Goal: Information Seeking & Learning: Learn about a topic

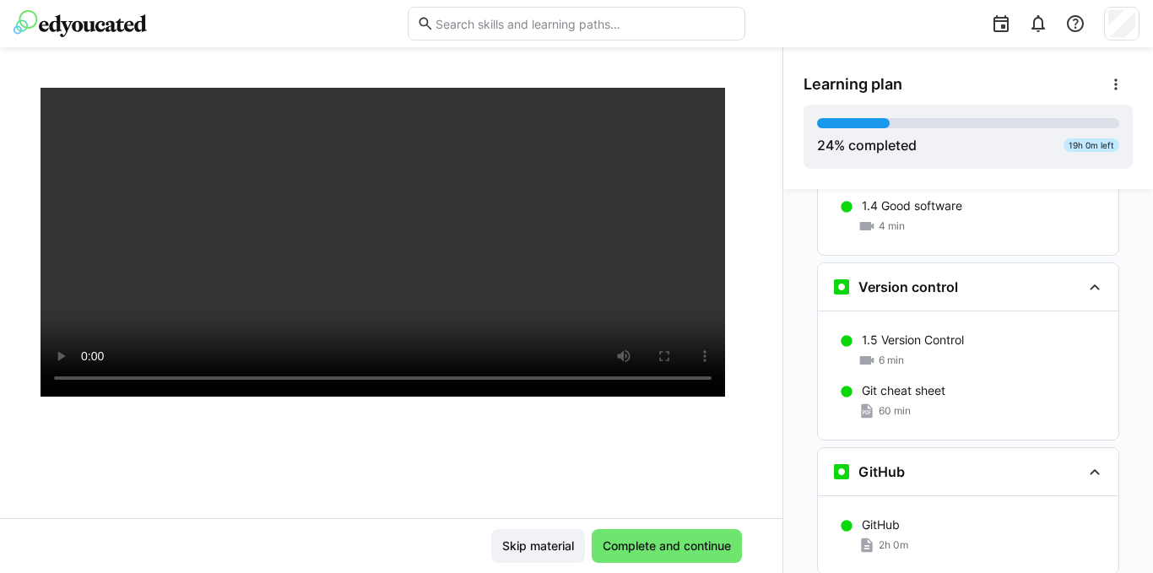
scroll to position [1230, 0]
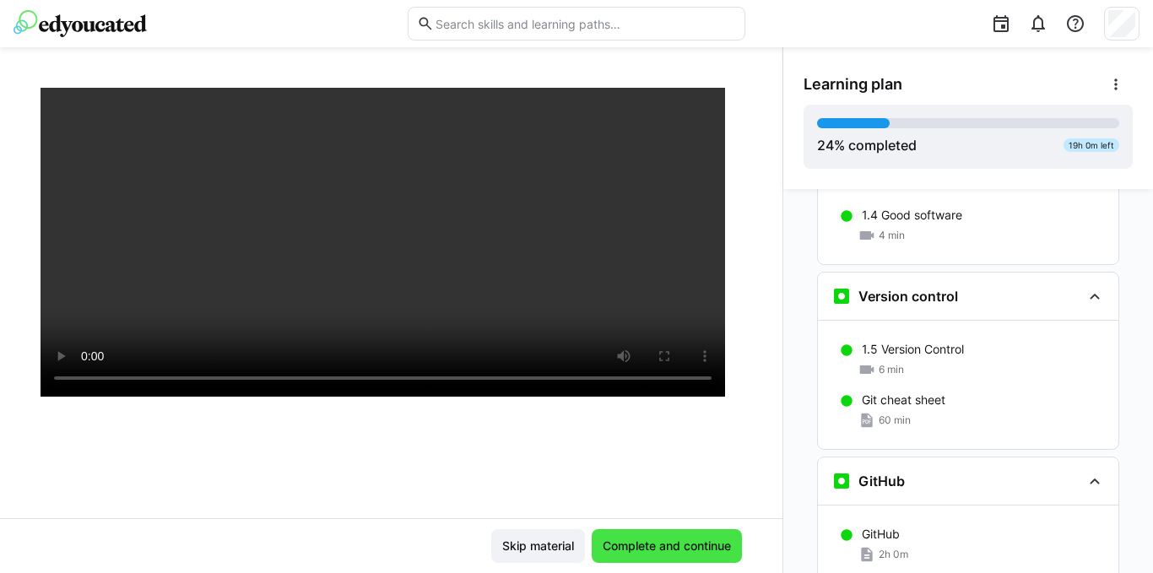
click at [619, 546] on span "Complete and continue" at bounding box center [666, 546] width 133 height 17
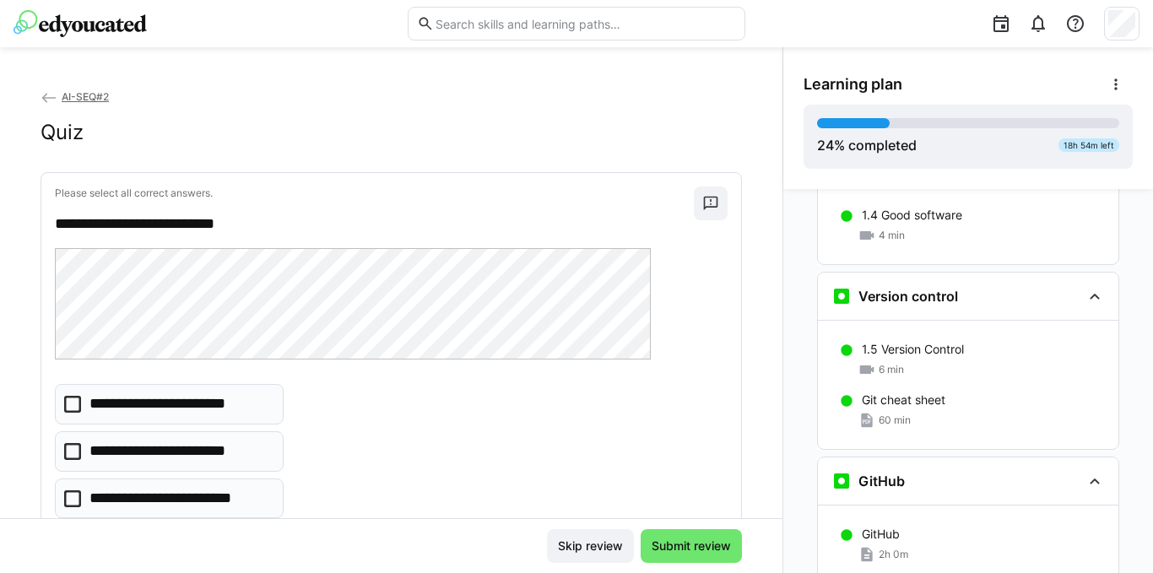
scroll to position [84, 0]
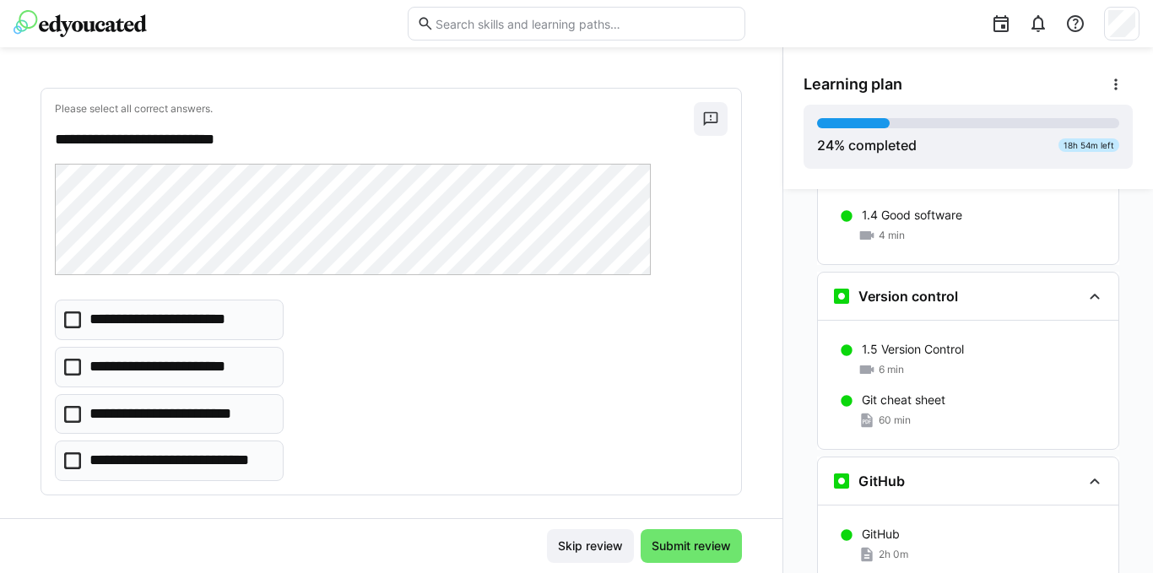
click at [73, 323] on icon at bounding box center [72, 320] width 17 height 17
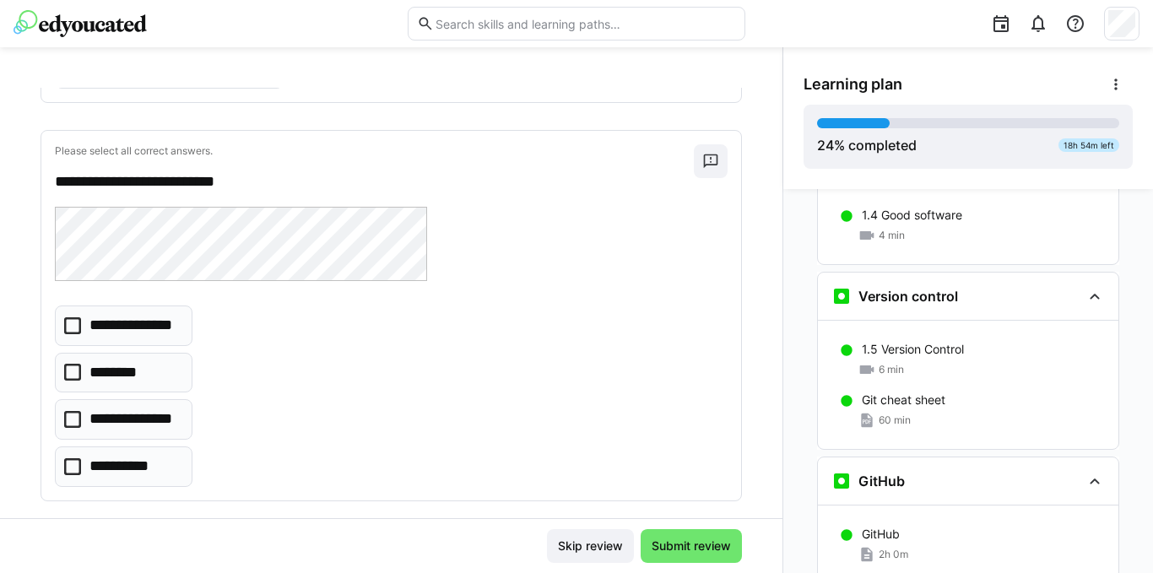
scroll to position [501, 0]
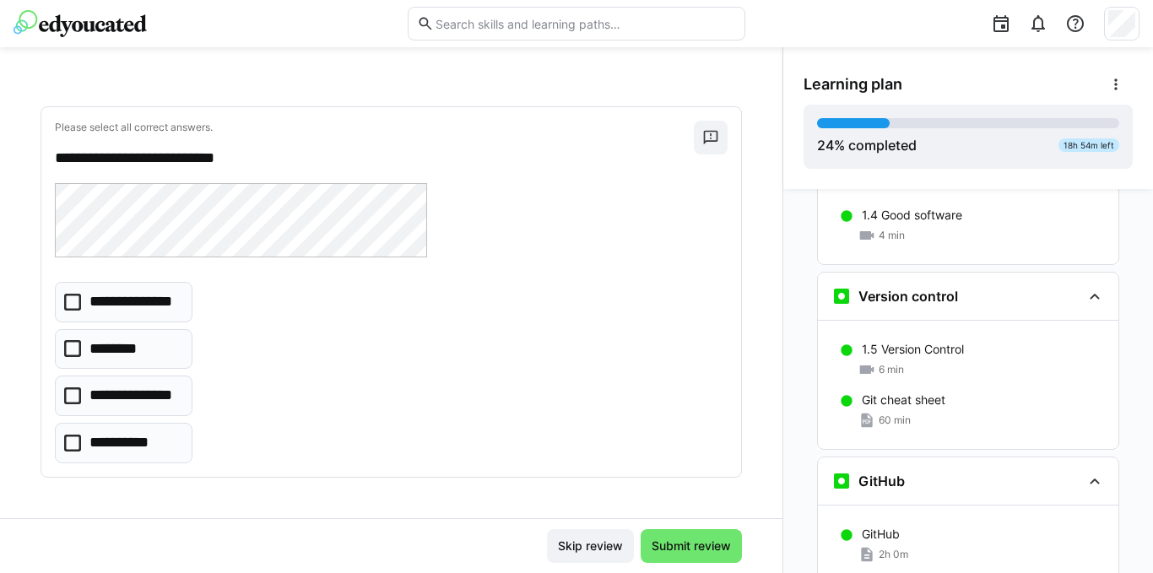
click at [72, 394] on icon at bounding box center [72, 396] width 17 height 17
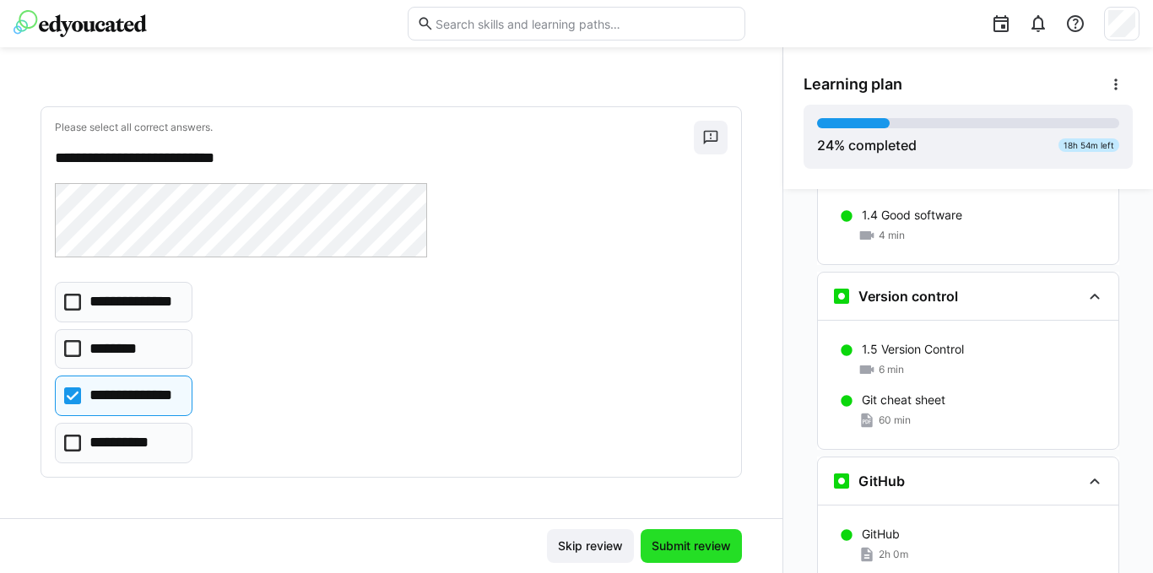
click at [678, 540] on span "Submit review" at bounding box center [691, 546] width 84 height 17
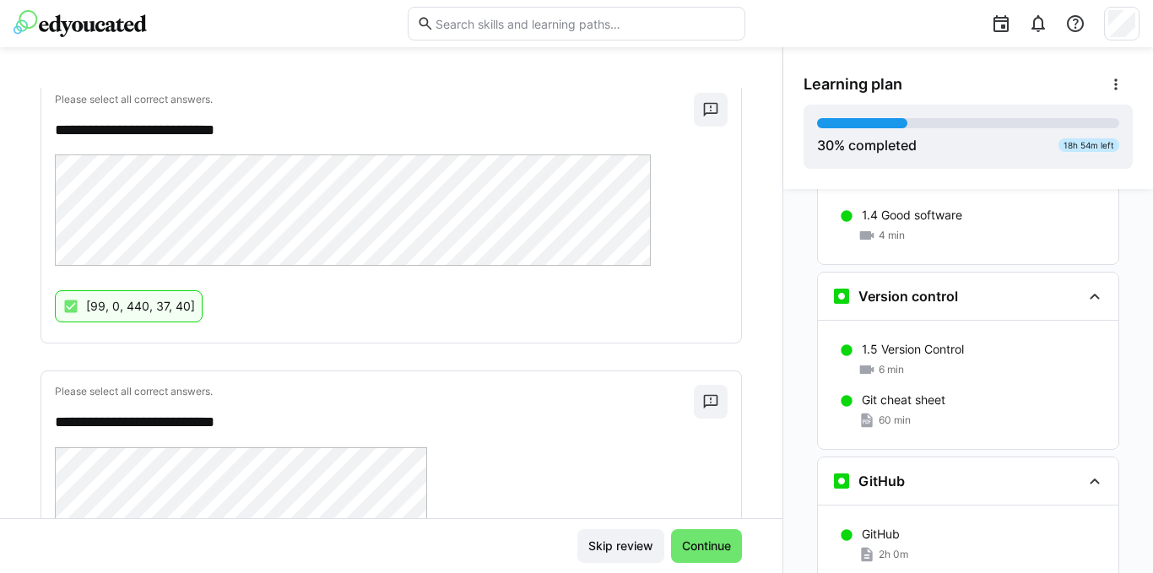
scroll to position [391, 0]
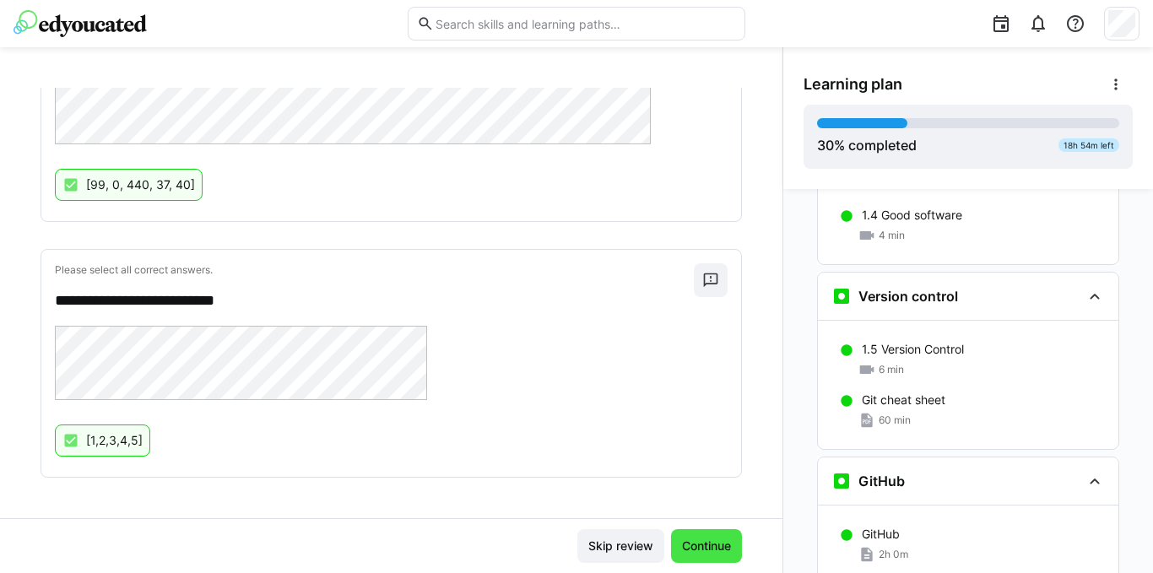
click at [705, 545] on span "Continue" at bounding box center [707, 546] width 54 height 17
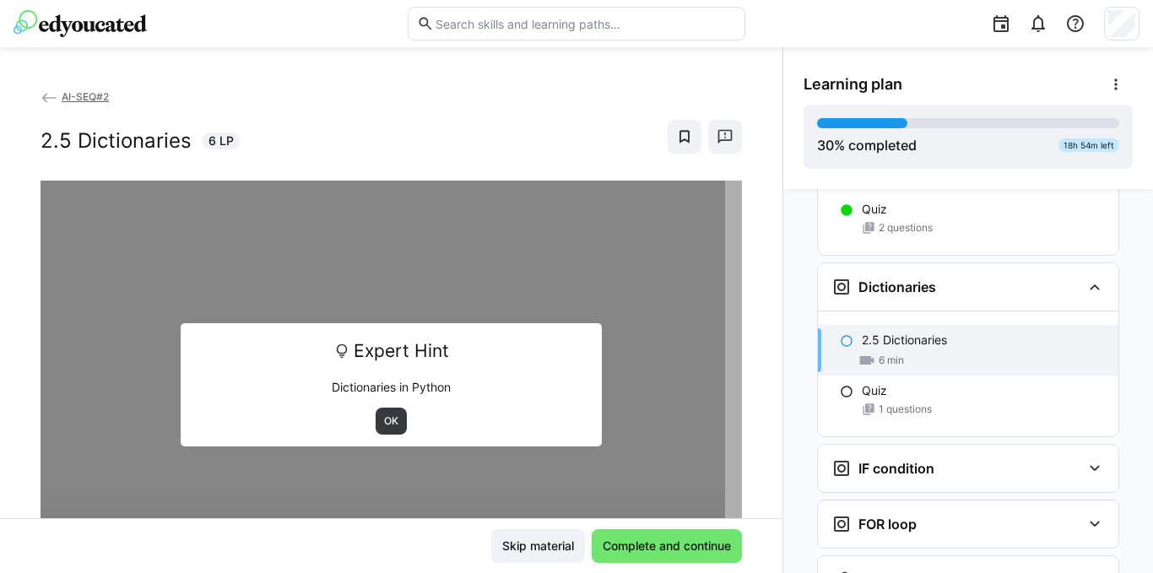
scroll to position [2509, 0]
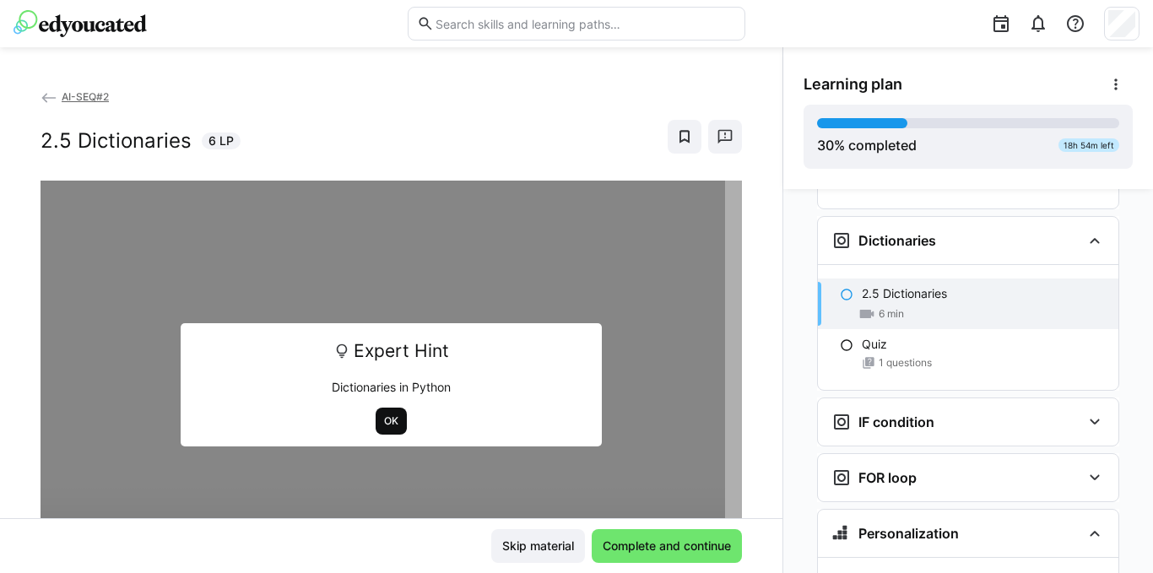
click at [382, 424] on span "OK" at bounding box center [391, 422] width 18 height 14
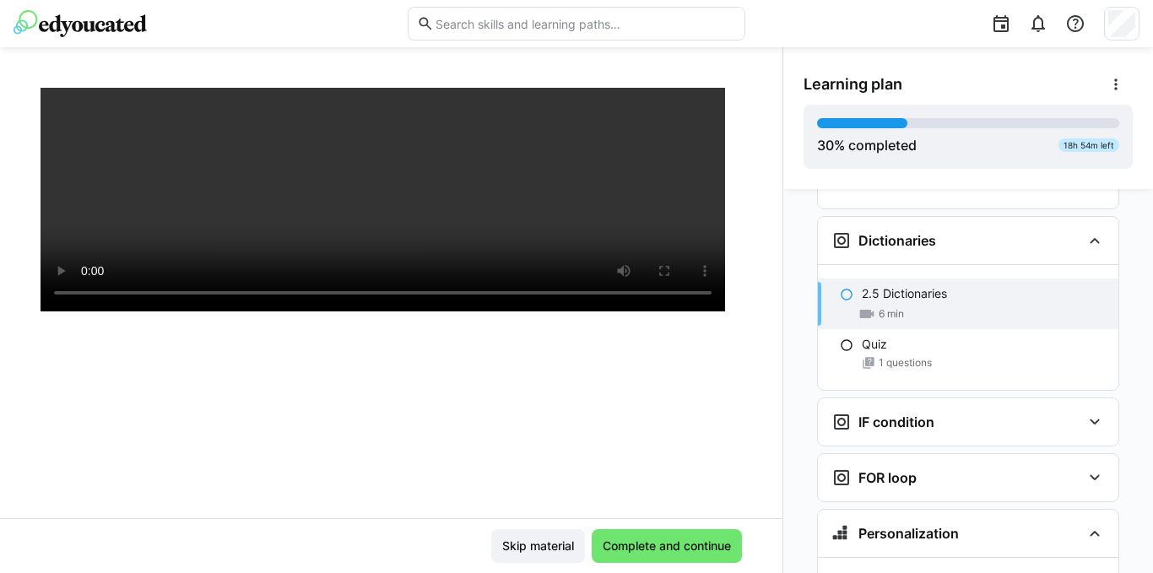
scroll to position [290, 0]
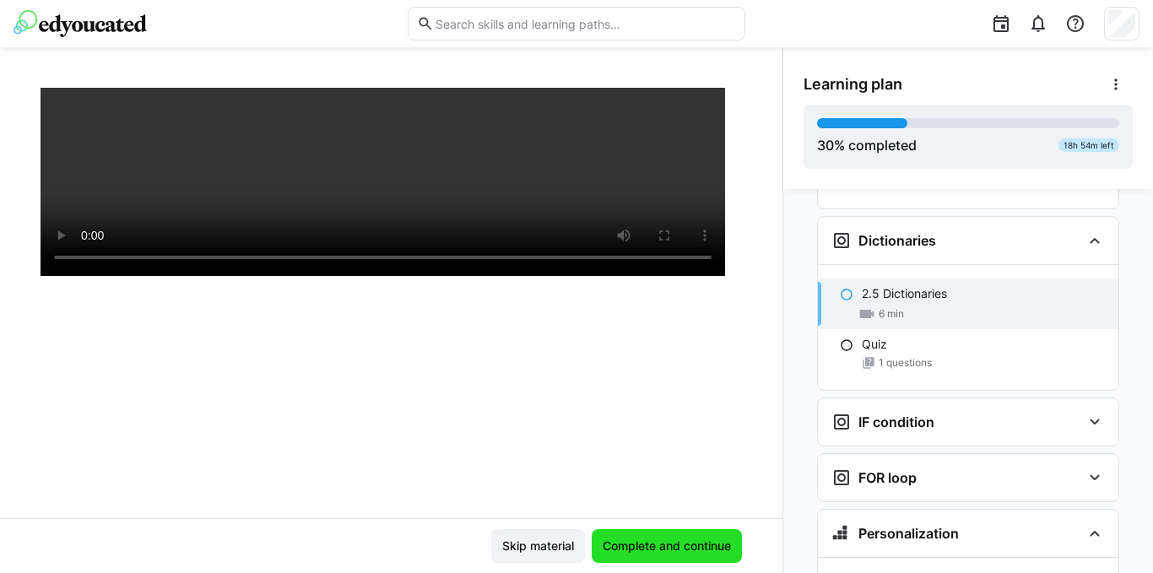
click at [652, 547] on span "Complete and continue" at bounding box center [666, 546] width 133 height 17
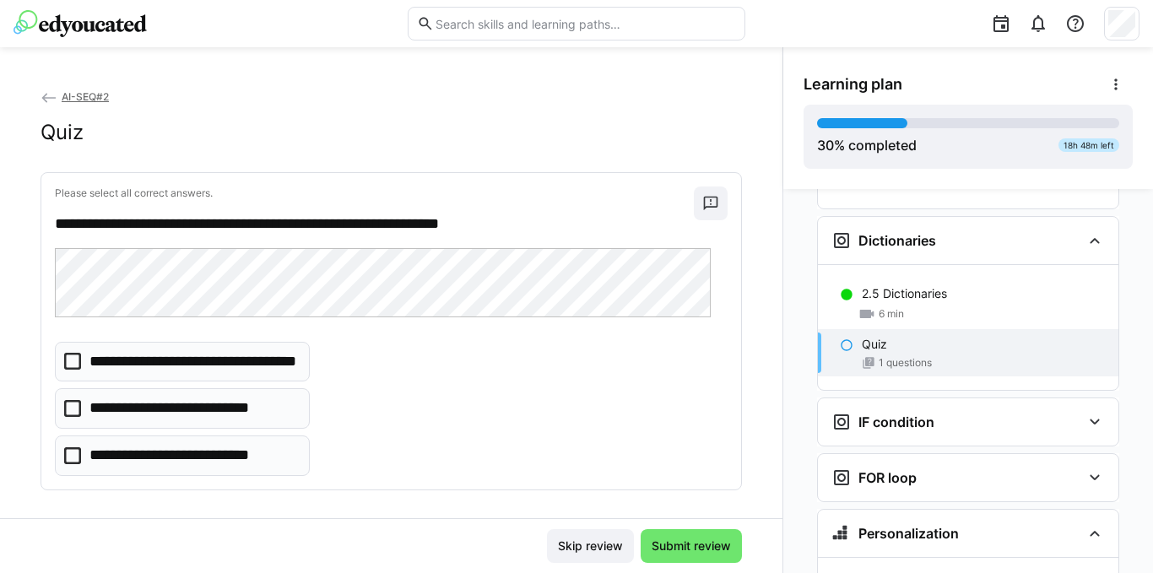
click at [79, 404] on icon at bounding box center [72, 408] width 17 height 17
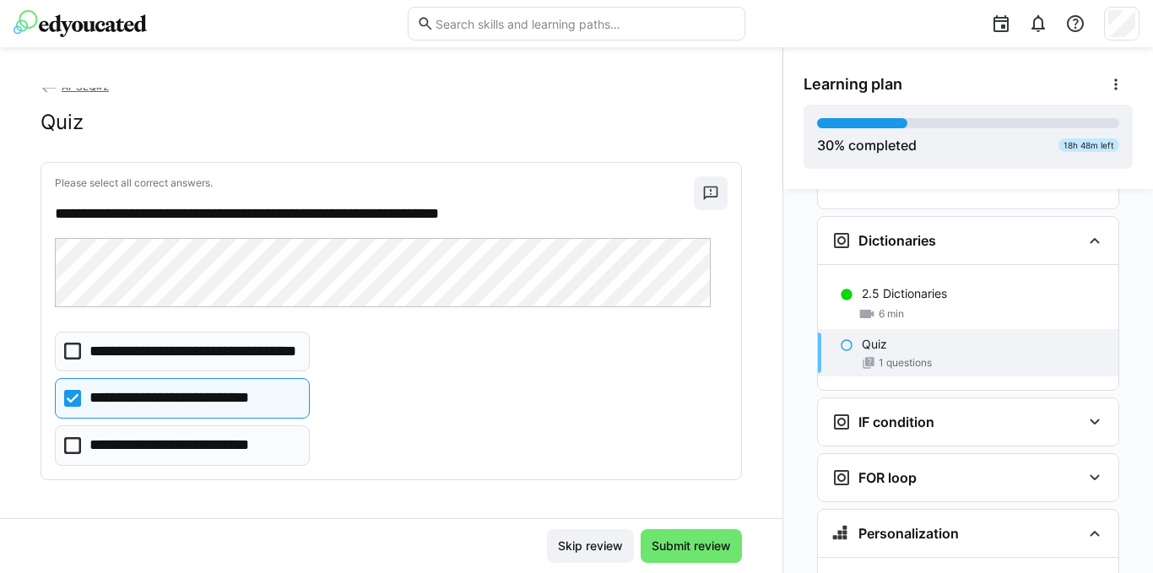
scroll to position [13, 0]
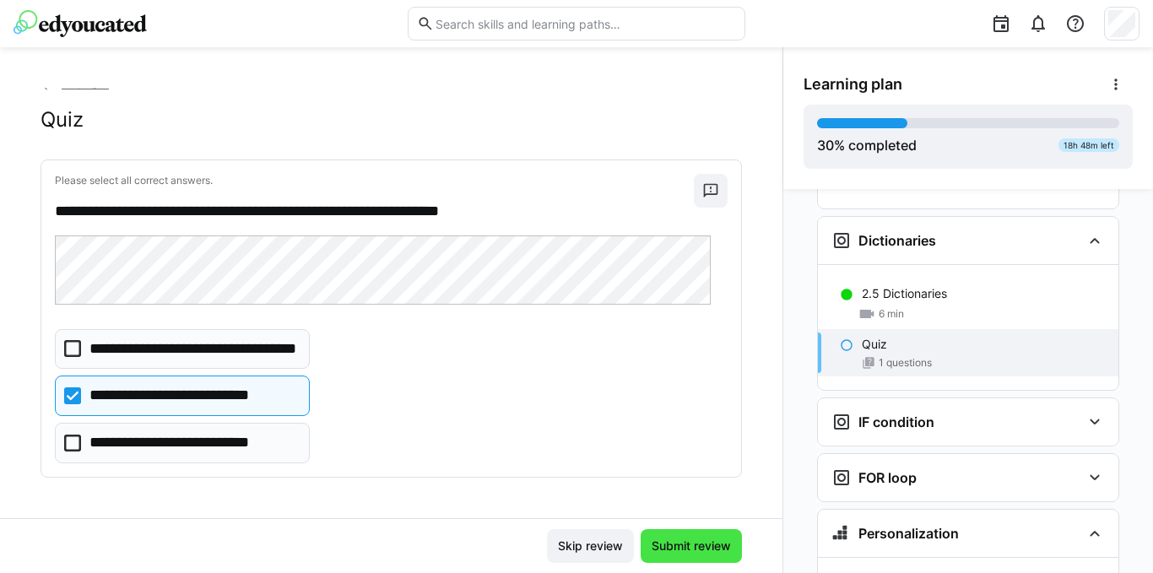
click at [685, 543] on span "Submit review" at bounding box center [691, 546] width 84 height 17
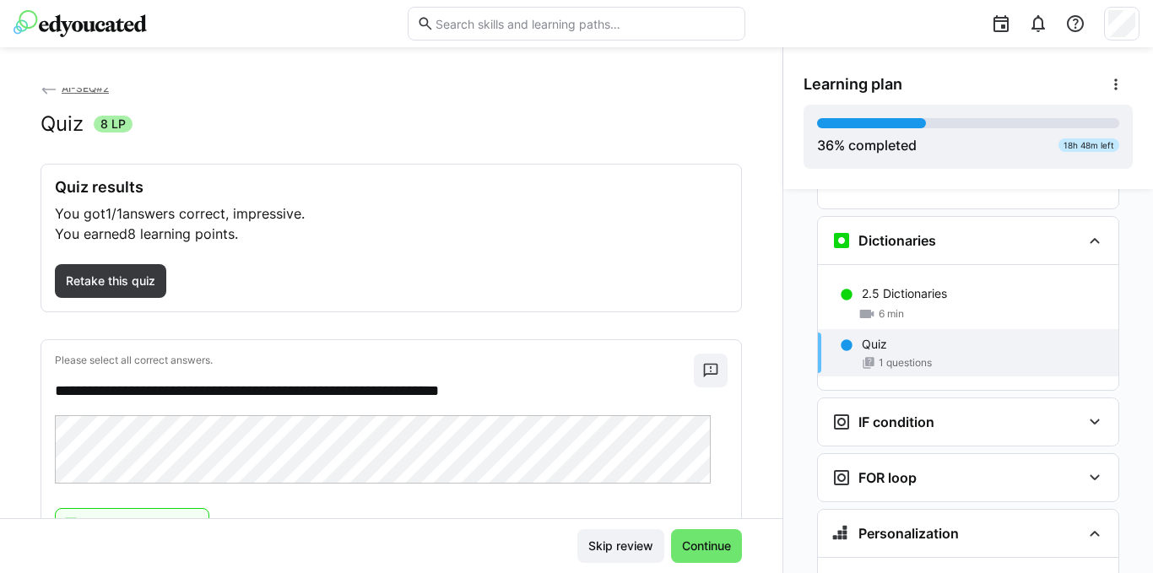
scroll to position [93, 0]
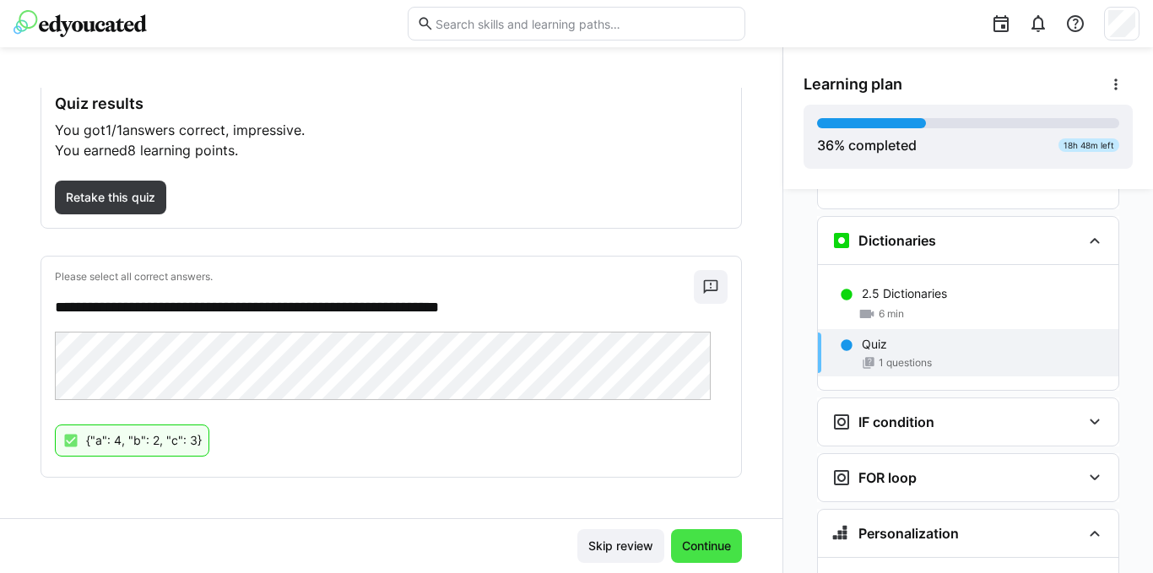
click at [686, 543] on span "Continue" at bounding box center [707, 546] width 54 height 17
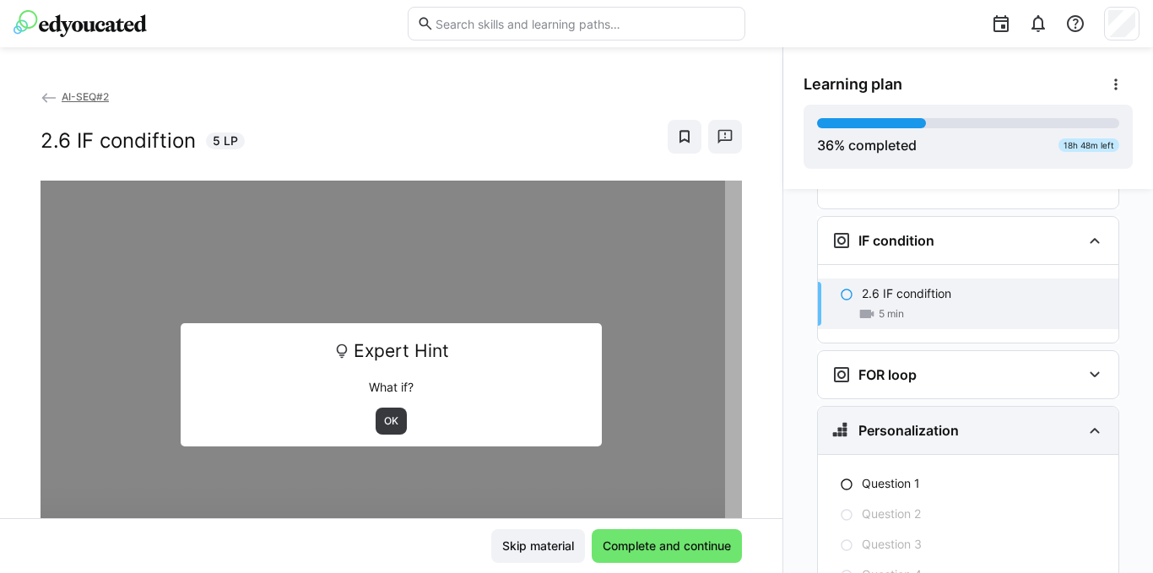
scroll to position [2775, 0]
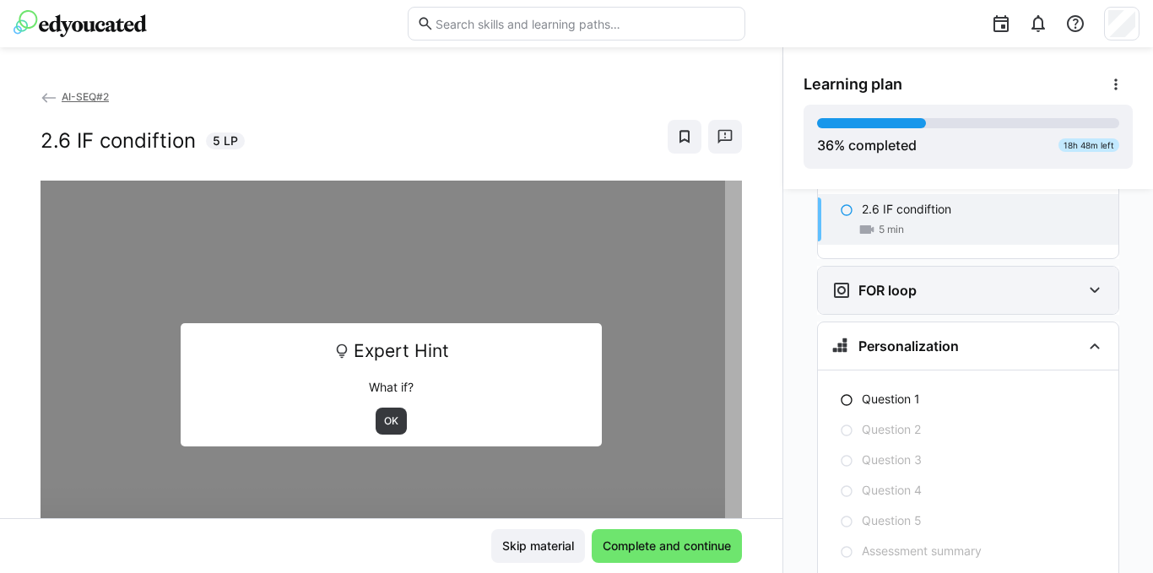
click at [1085, 280] on eds-icon at bounding box center [1095, 290] width 20 height 20
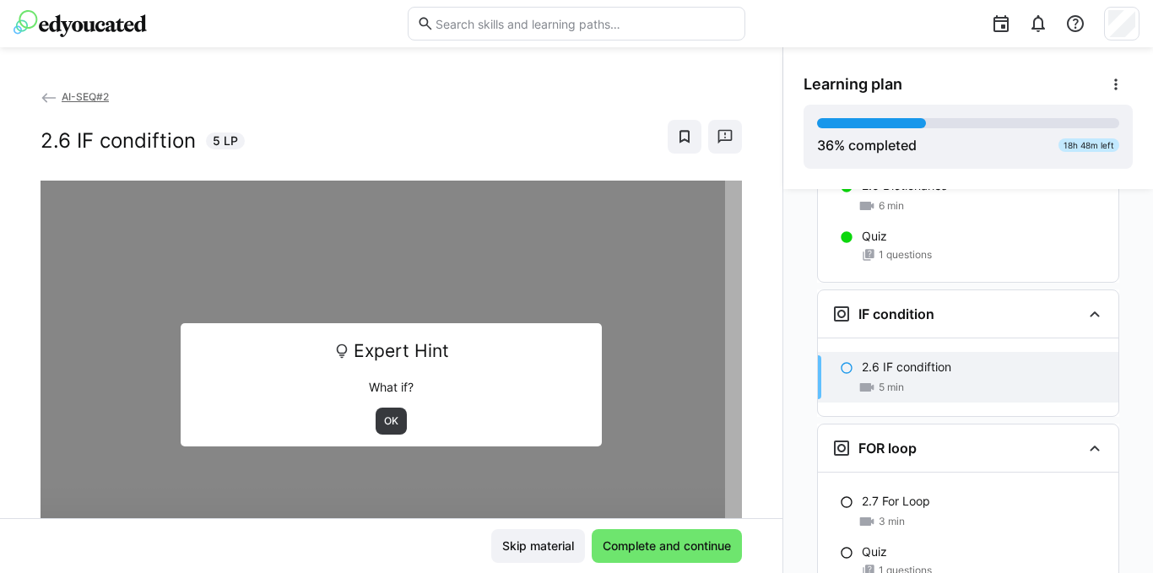
scroll to position [2606, 0]
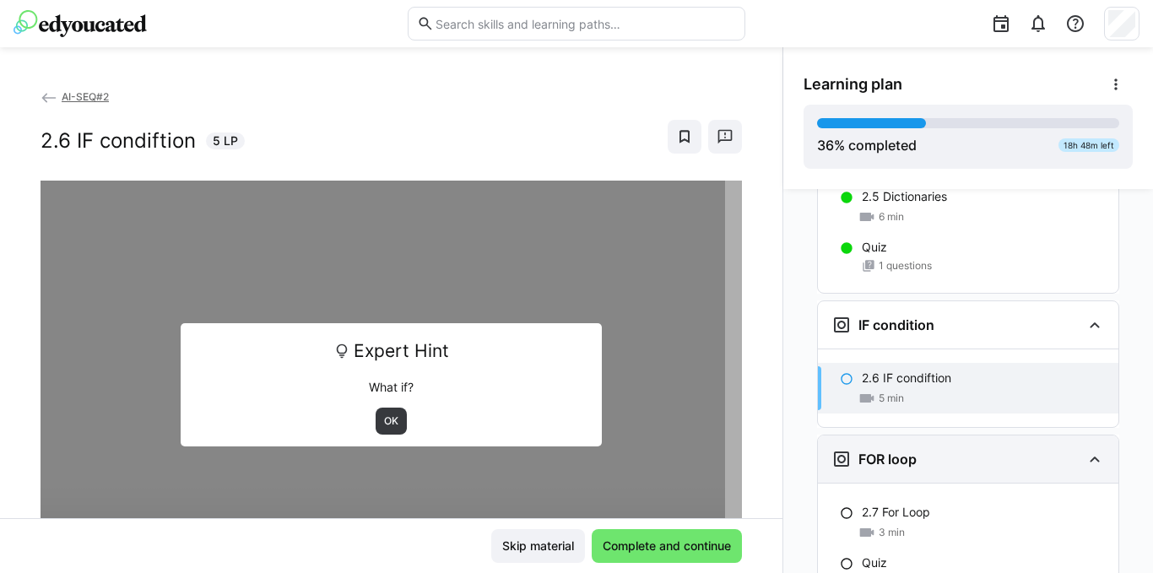
click at [1073, 436] on div "FOR loop" at bounding box center [968, 459] width 301 height 47
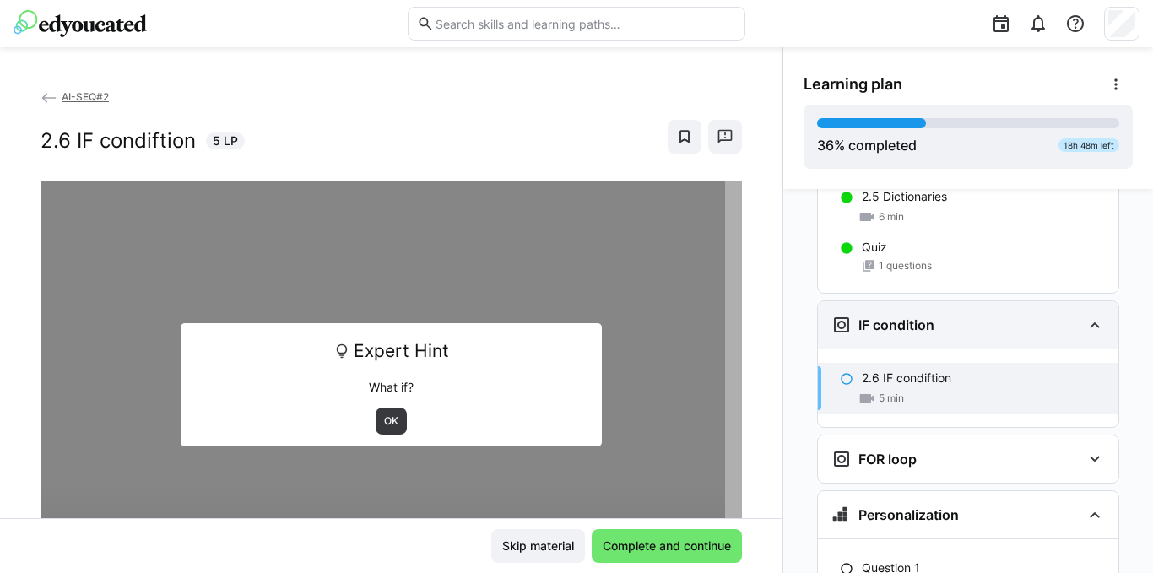
click at [930, 315] on div "IF condition" at bounding box center [957, 325] width 250 height 20
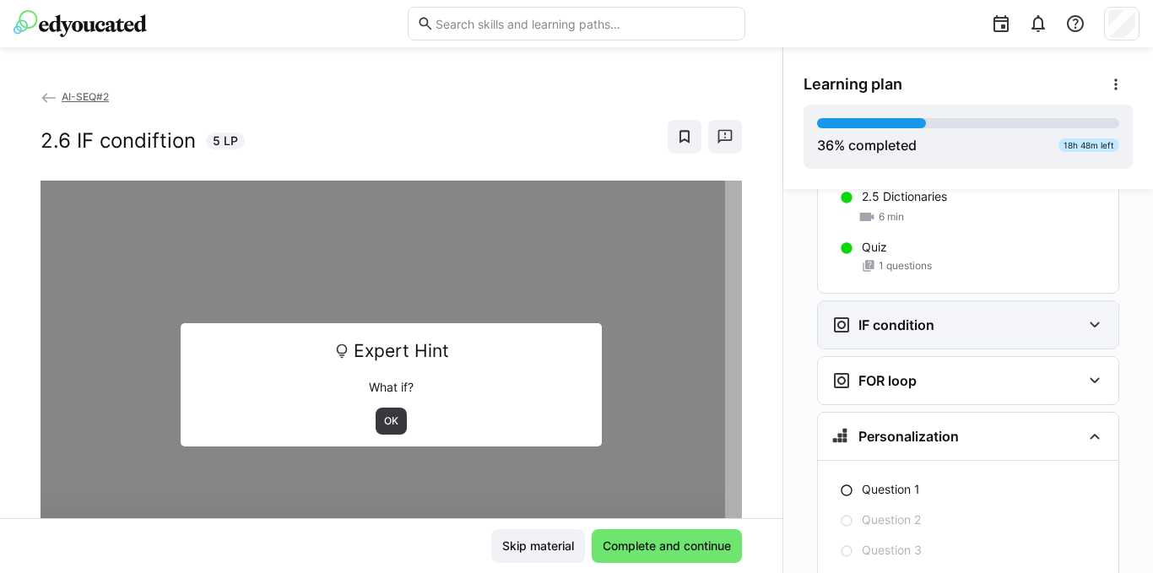
click at [930, 315] on div "IF condition" at bounding box center [957, 325] width 250 height 20
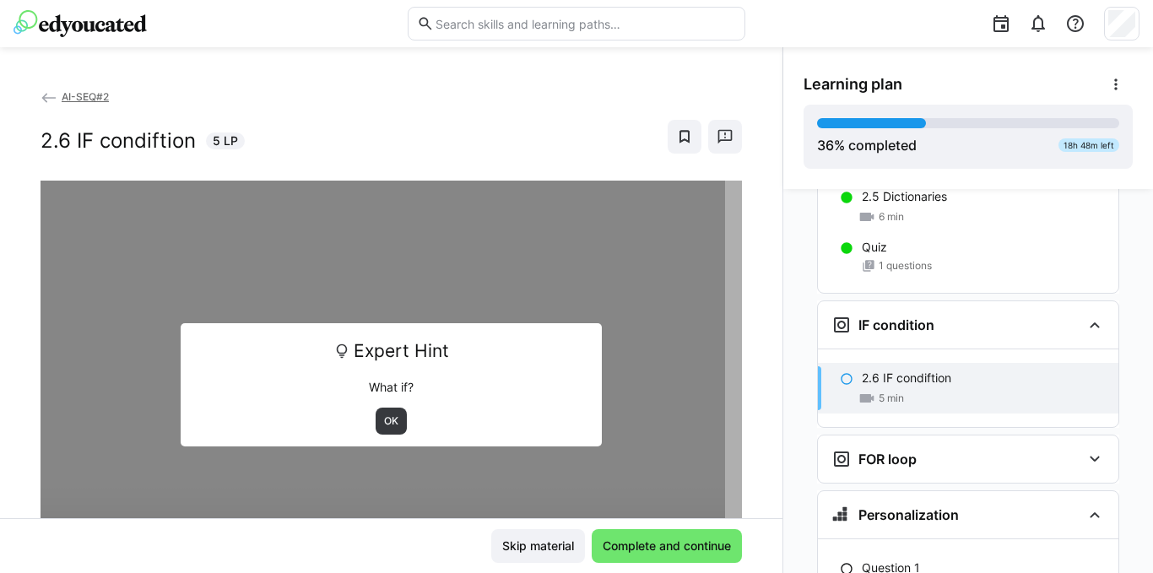
click at [879, 392] on span "5 min" at bounding box center [891, 399] width 25 height 14
click at [391, 423] on span "OK" at bounding box center [391, 422] width 18 height 14
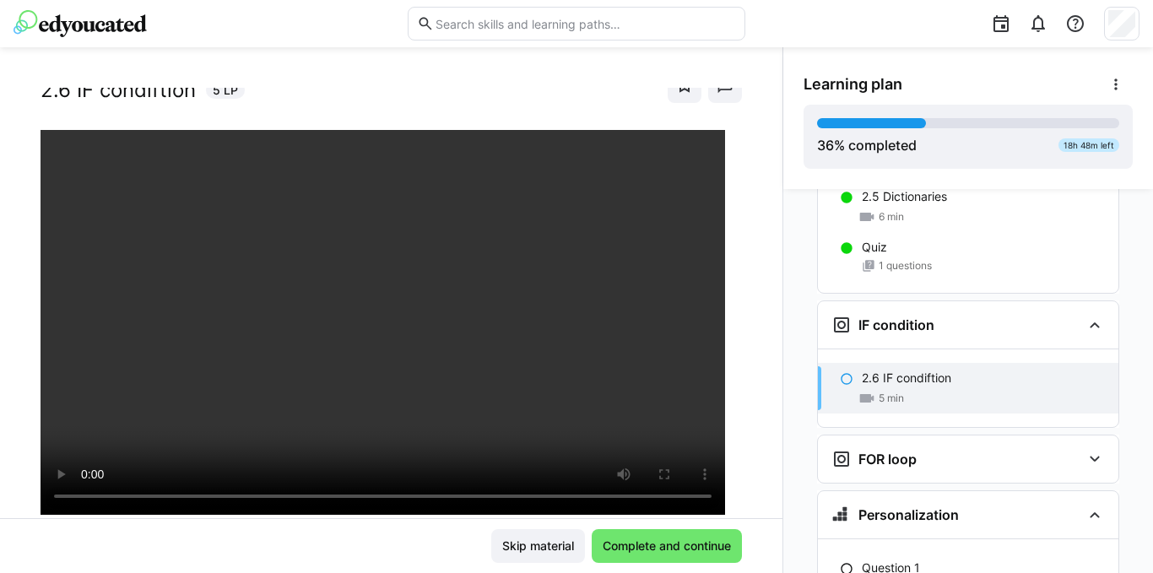
scroll to position [0, 0]
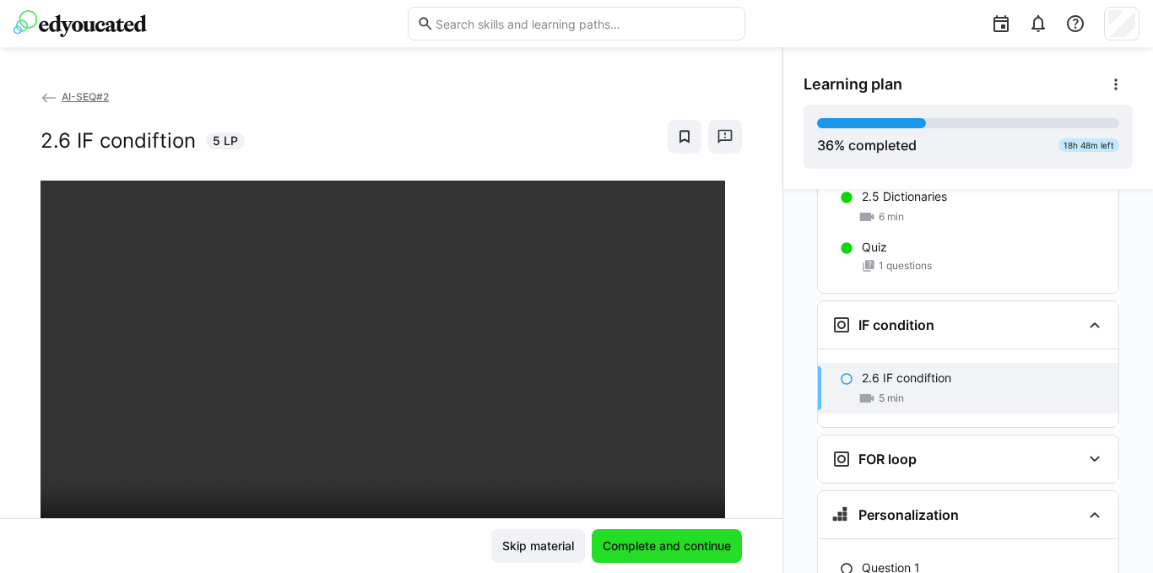
click at [631, 547] on span "Complete and continue" at bounding box center [666, 546] width 133 height 17
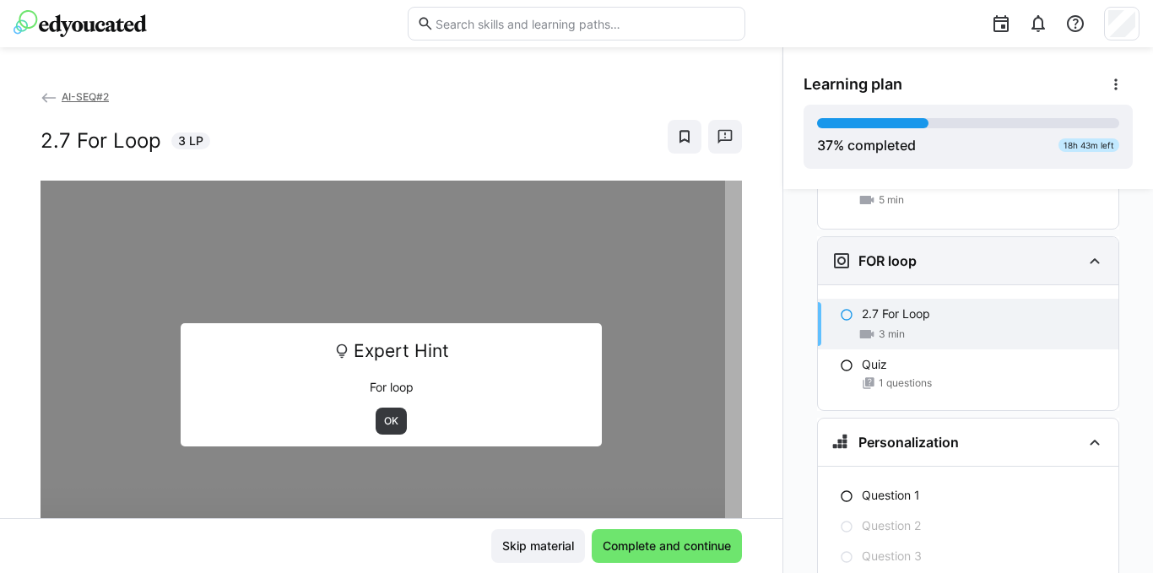
scroll to position [2808, 0]
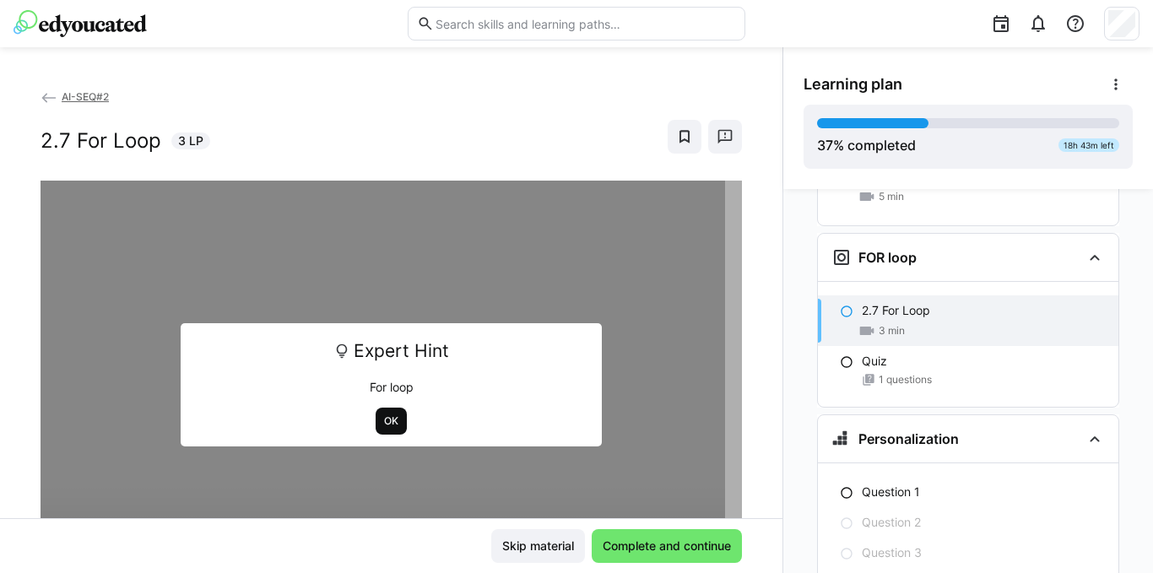
click at [382, 418] on span "OK" at bounding box center [391, 422] width 18 height 14
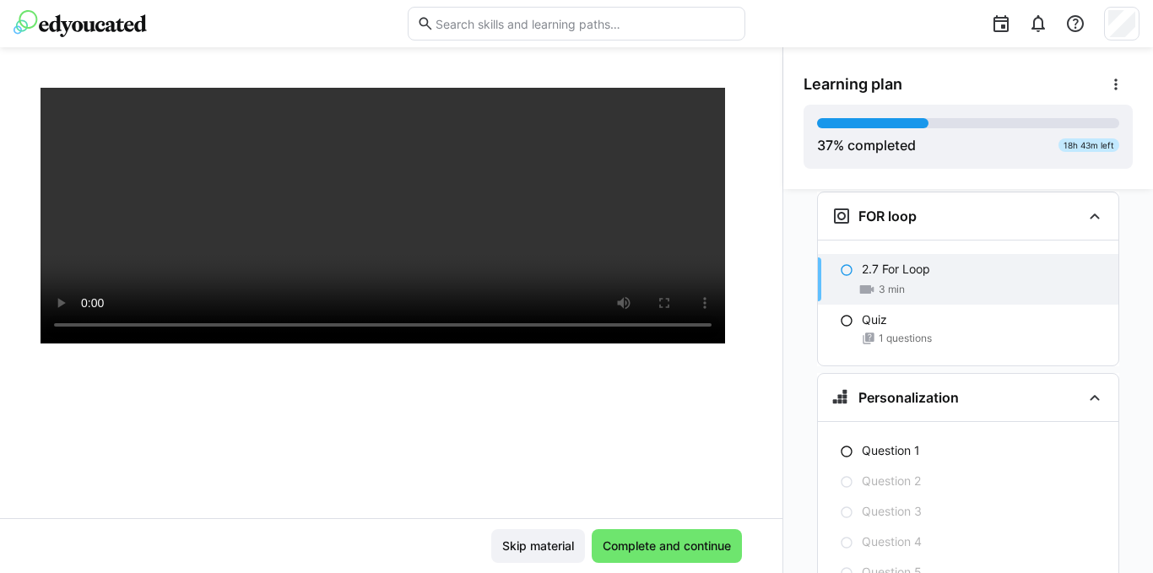
scroll to position [290, 0]
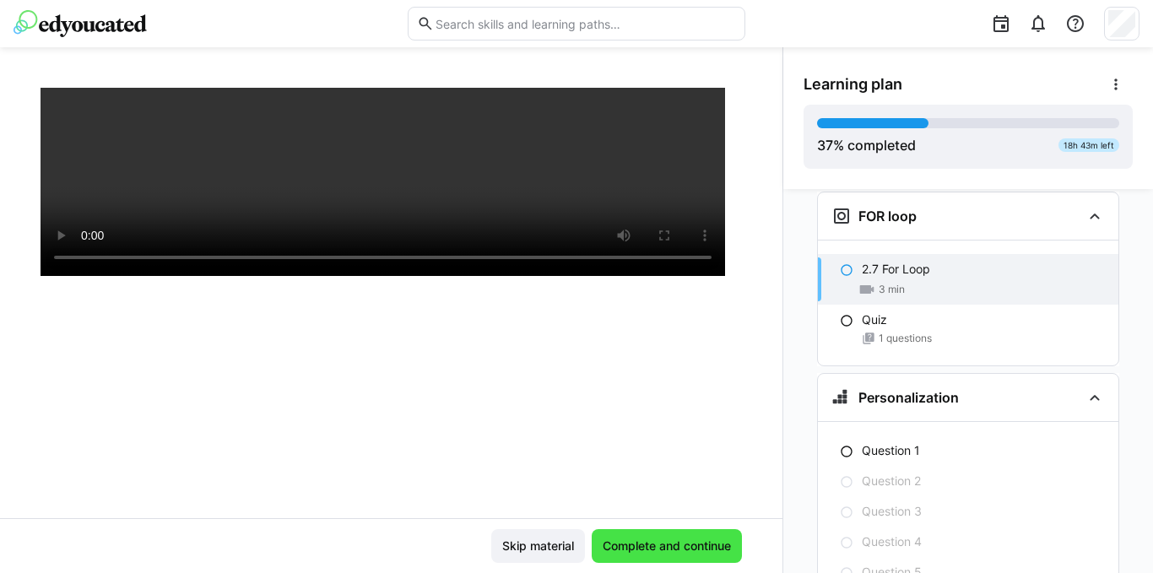
click at [648, 545] on span "Complete and continue" at bounding box center [666, 546] width 133 height 17
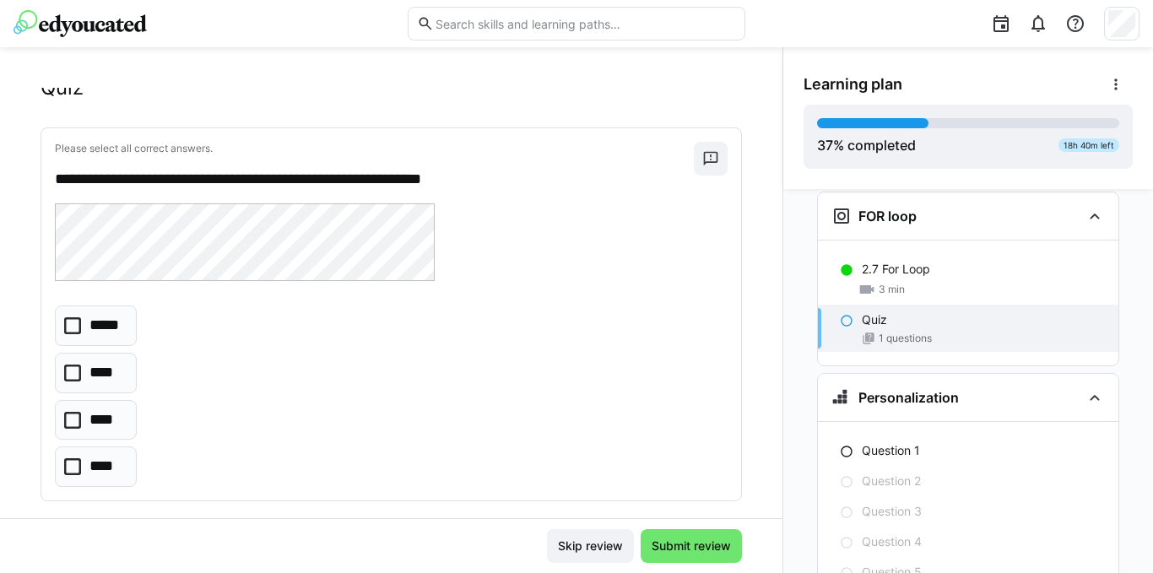
scroll to position [68, 0]
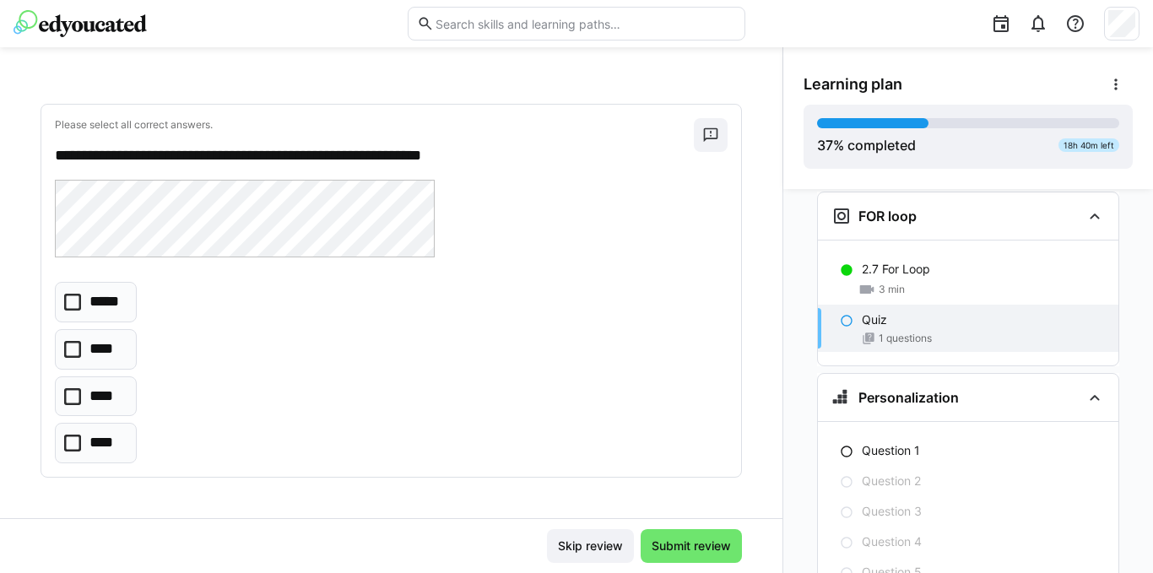
click at [76, 443] on icon at bounding box center [72, 443] width 17 height 17
click at [675, 552] on span "Submit review" at bounding box center [691, 546] width 84 height 17
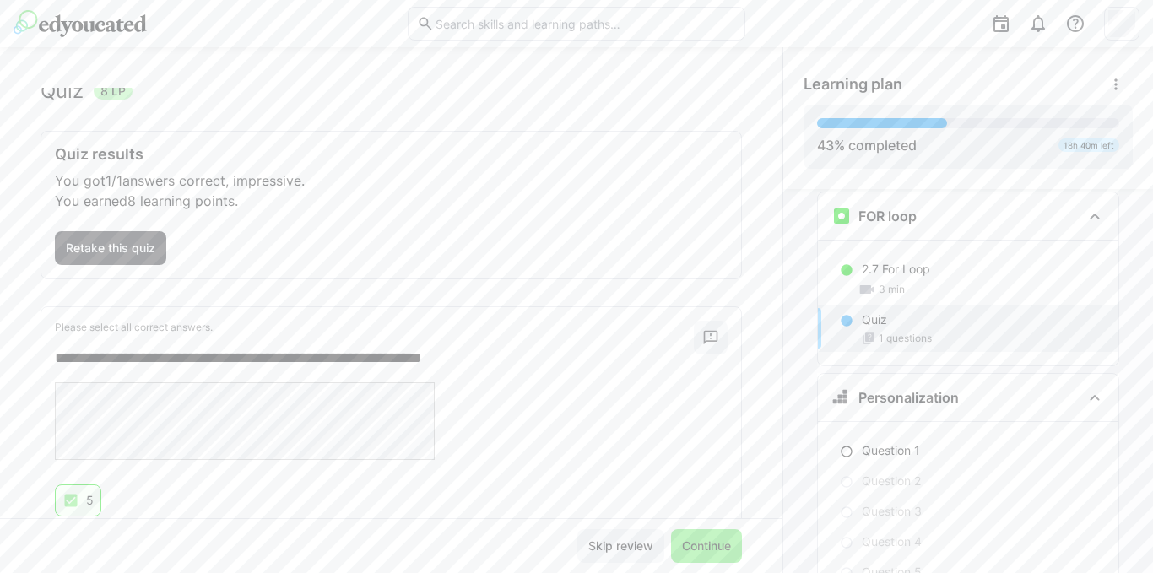
scroll to position [101, 0]
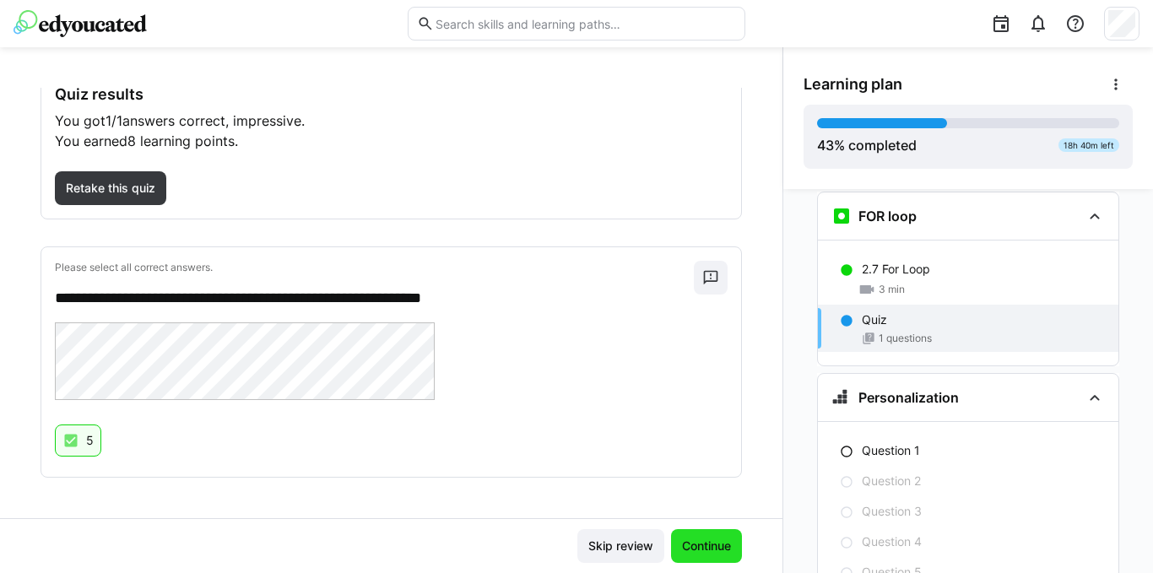
click at [708, 542] on span "Continue" at bounding box center [707, 546] width 54 height 17
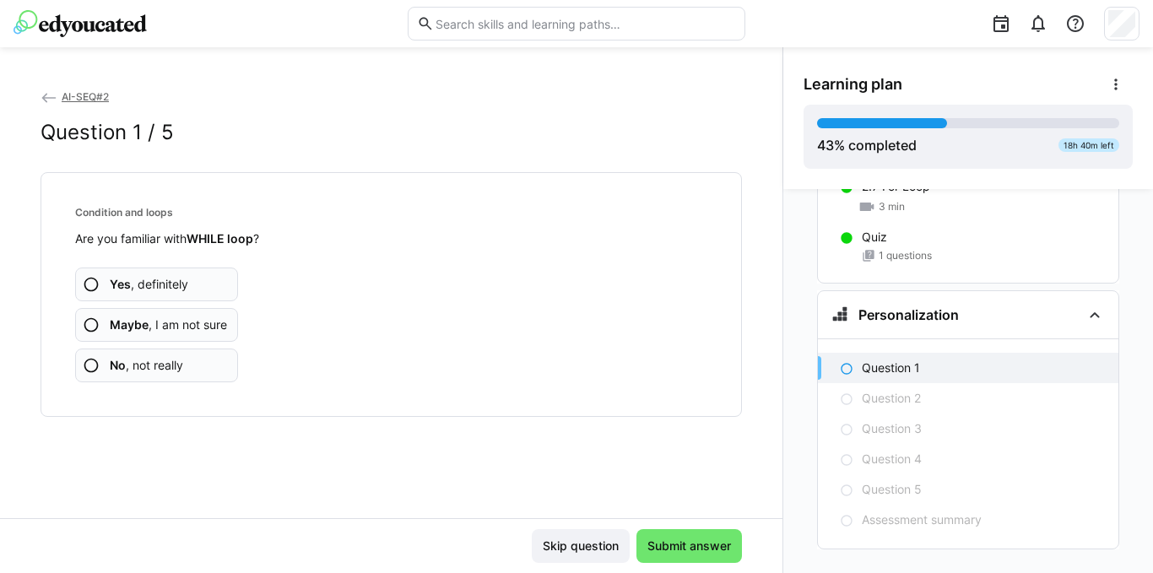
scroll to position [2934, 0]
click at [84, 284] on eds-icon at bounding box center [91, 284] width 17 height 17
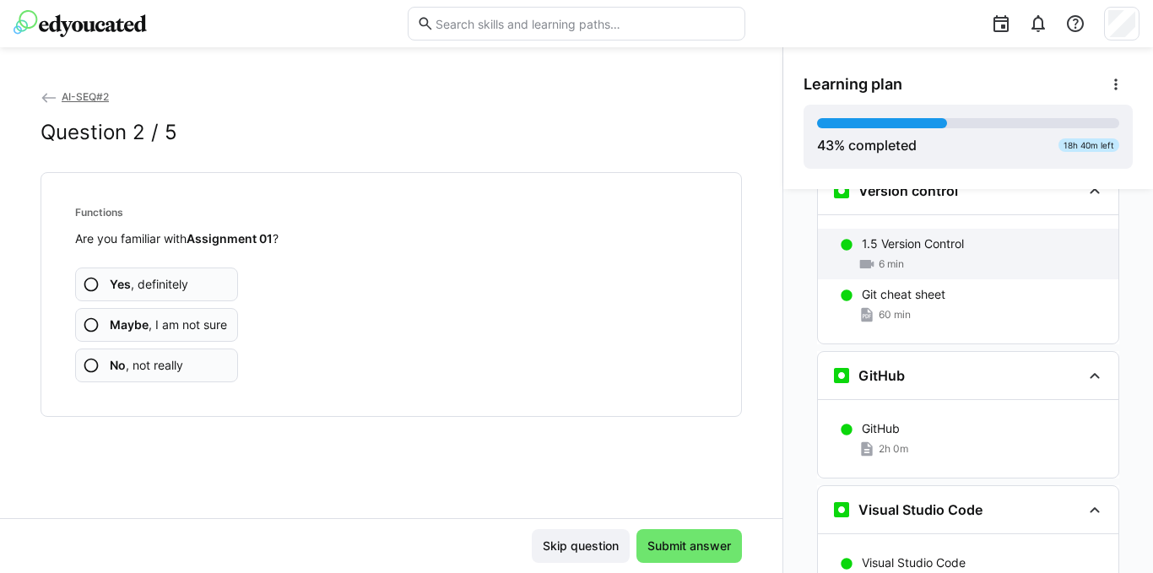
scroll to position [1330, 0]
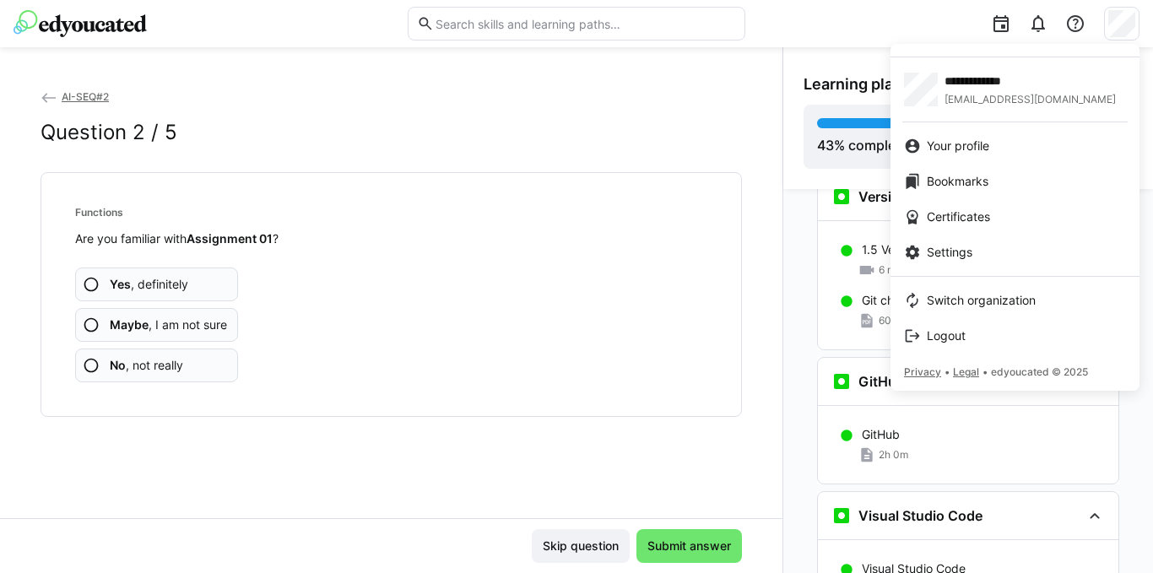
drag, startPoint x: 927, startPoint y: 24, endPoint x: 988, endPoint y: 29, distance: 60.9
click at [928, 28] on div at bounding box center [576, 286] width 1153 height 573
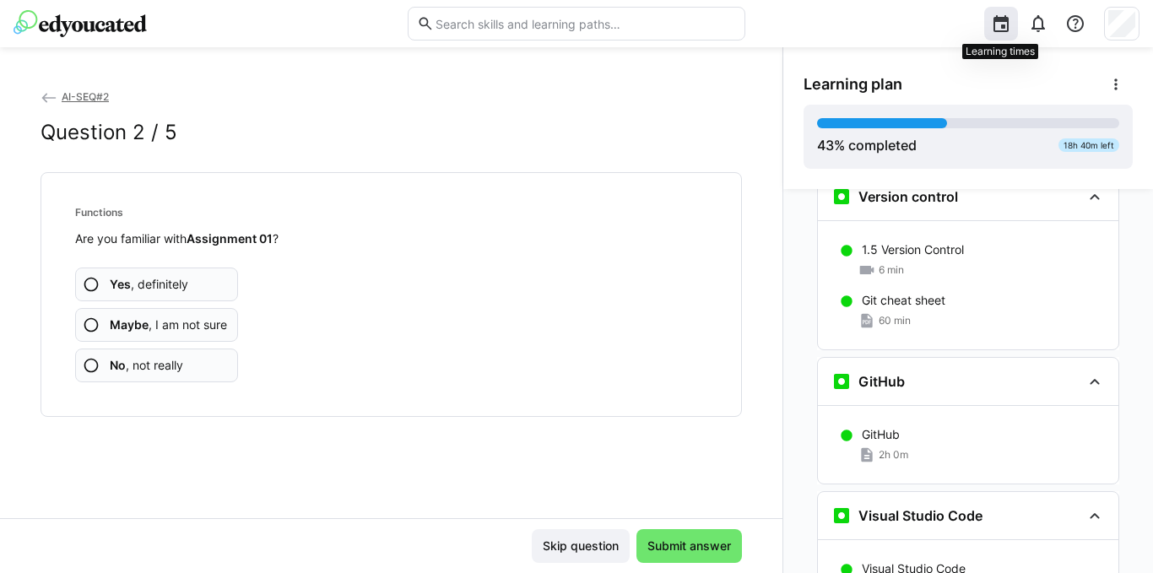
click at [999, 30] on eds-icon at bounding box center [1001, 24] width 20 height 20
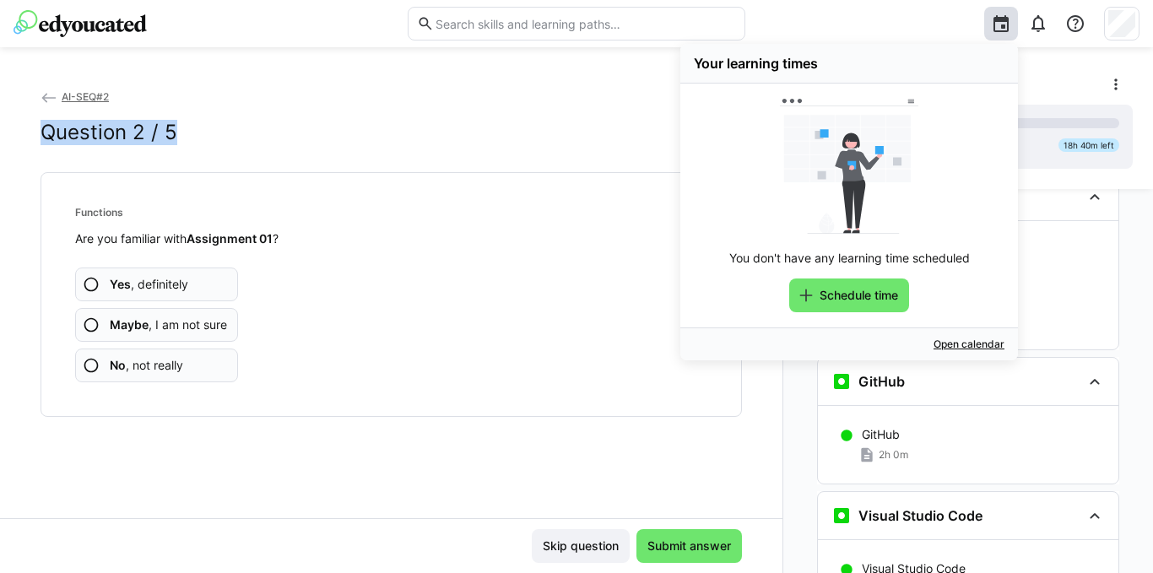
click at [484, 113] on div "AI-SEQ#2 Question 2 / 5" at bounding box center [392, 130] width 702 height 84
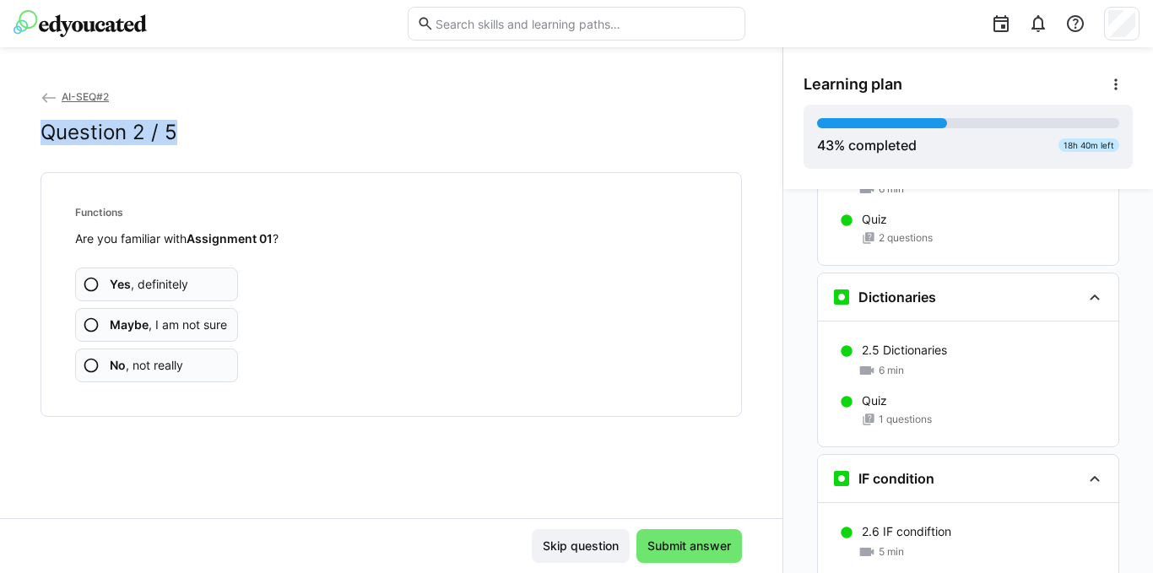
scroll to position [2934, 0]
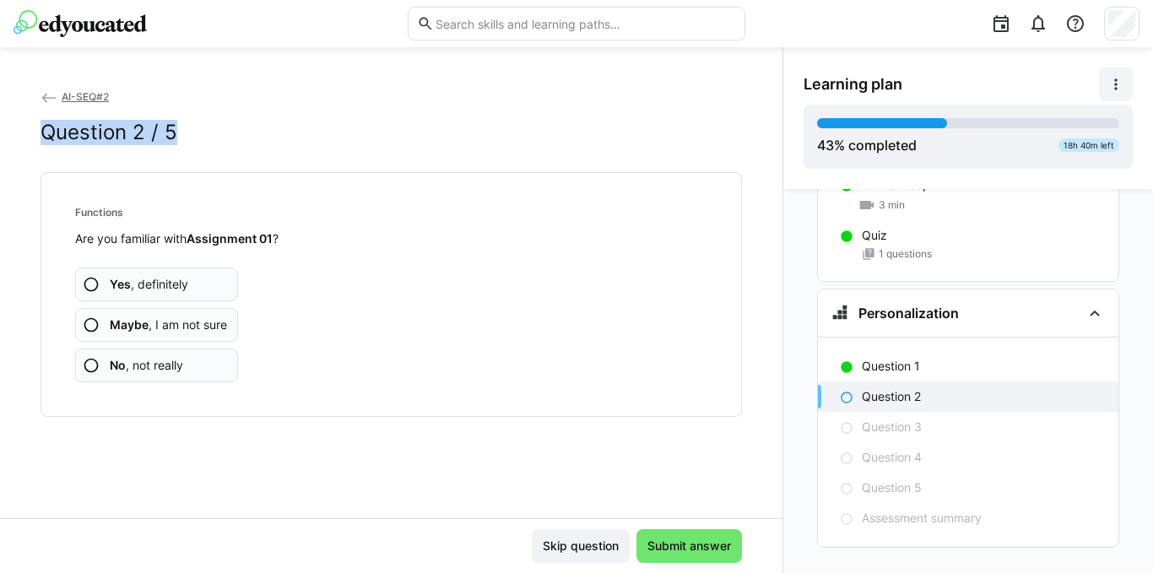
click at [1115, 79] on eds-icon at bounding box center [1116, 84] width 17 height 17
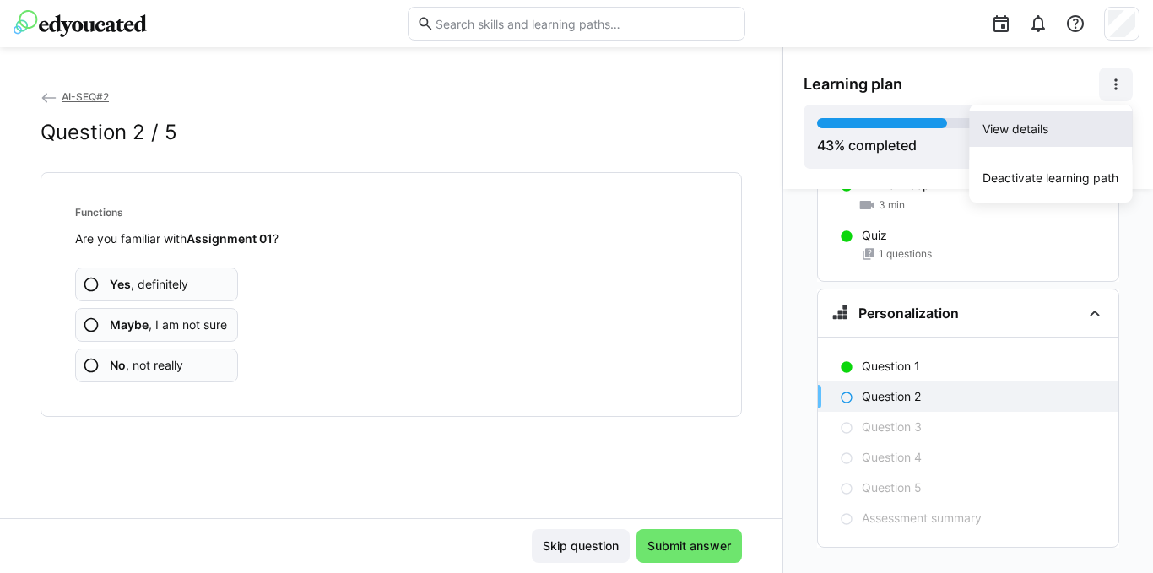
click at [989, 133] on div "View details" at bounding box center [1051, 129] width 136 height 17
